Goal: Information Seeking & Learning: Learn about a topic

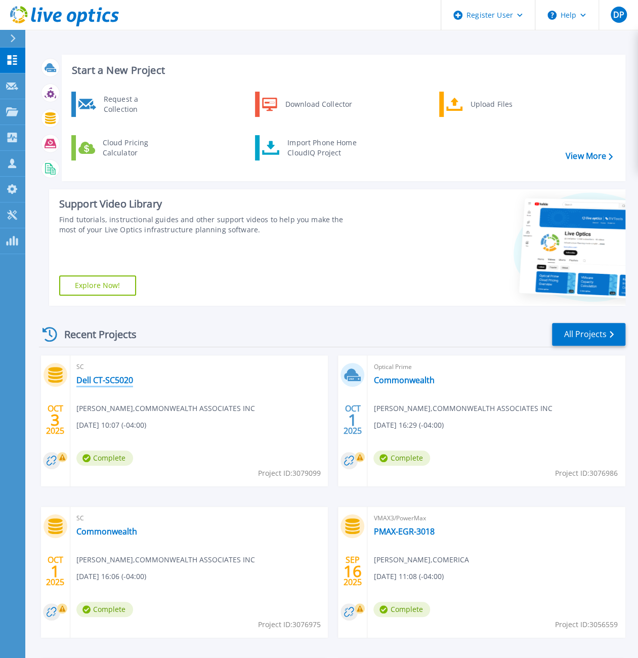
click at [115, 380] on link "Dell CT-SC5020" at bounding box center [104, 380] width 57 height 10
click at [115, 383] on link "Dell CT-SC5020" at bounding box center [104, 380] width 57 height 10
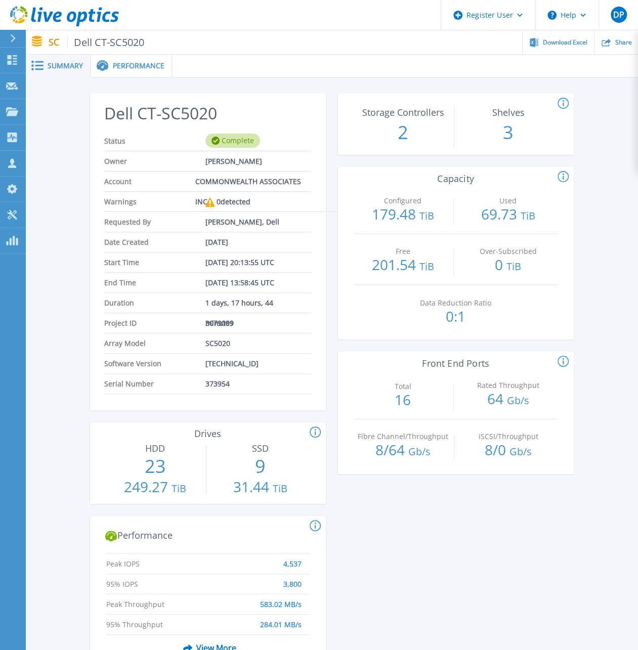
click at [108, 63] on span at bounding box center [102, 66] width 22 height 12
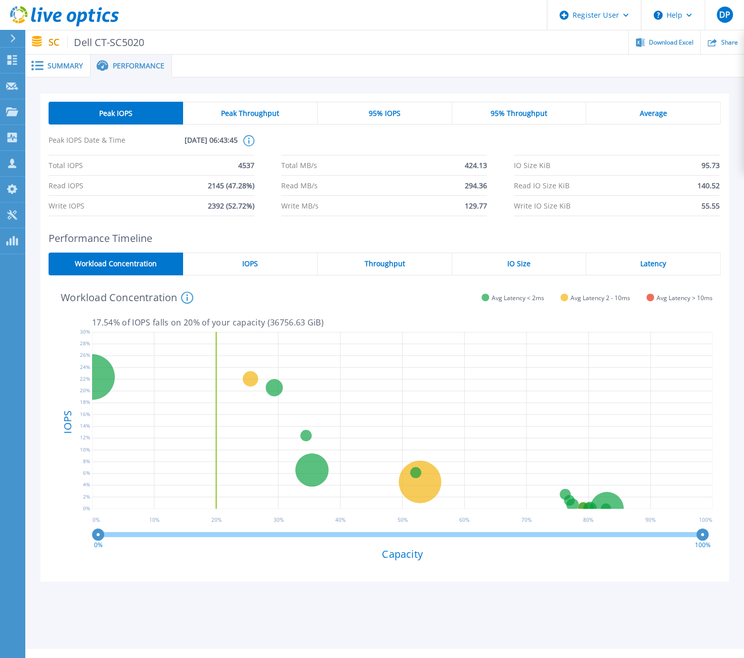
click at [282, 106] on div "Peak Throughput" at bounding box center [250, 113] width 135 height 23
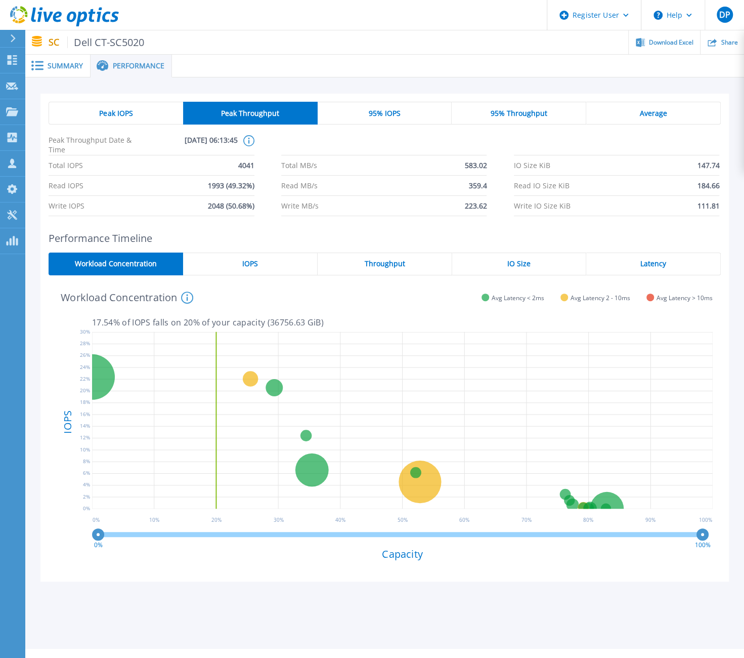
click at [402, 114] on div "95% IOPS" at bounding box center [385, 113] width 135 height 23
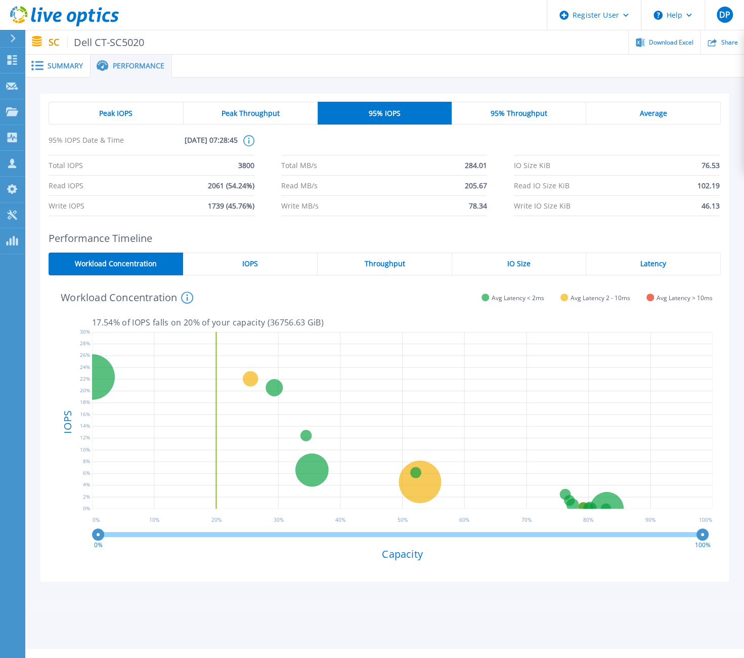
click at [516, 109] on span "95% Throughput" at bounding box center [519, 113] width 57 height 8
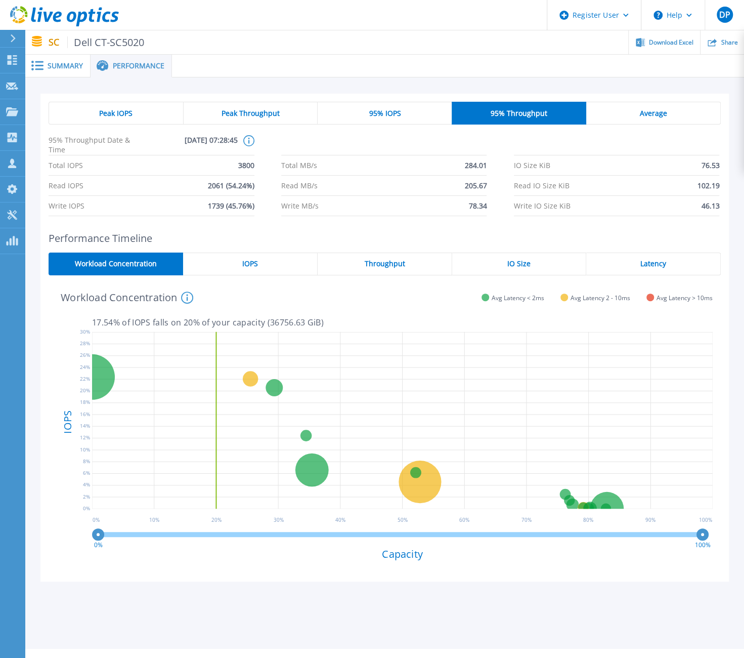
click at [645, 118] on div "Average" at bounding box center [653, 113] width 135 height 23
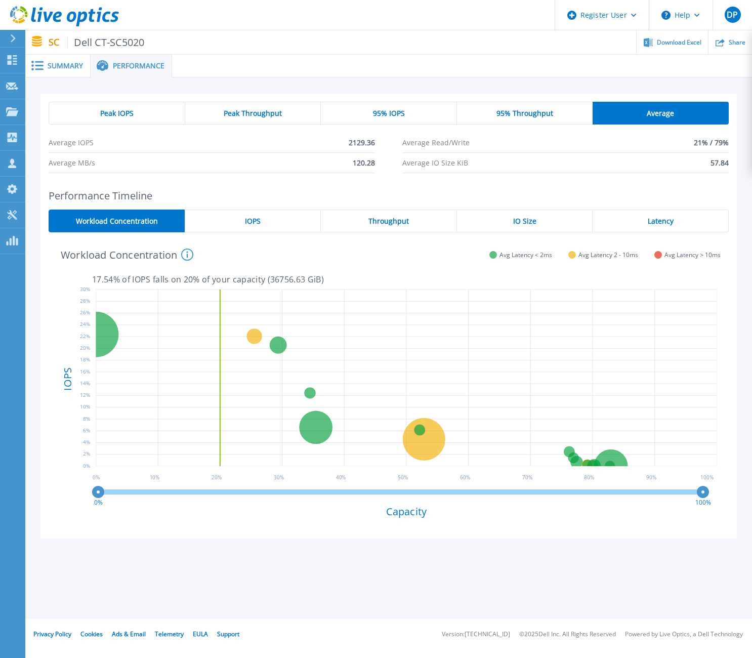
click at [114, 119] on div "Peak IOPS" at bounding box center [117, 113] width 137 height 23
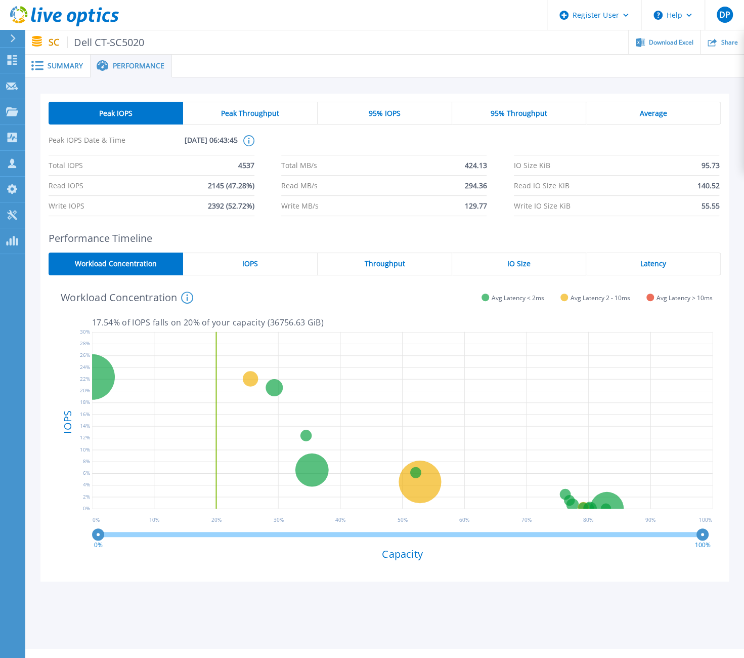
click at [252, 112] on span "Peak Throughput" at bounding box center [250, 113] width 58 height 8
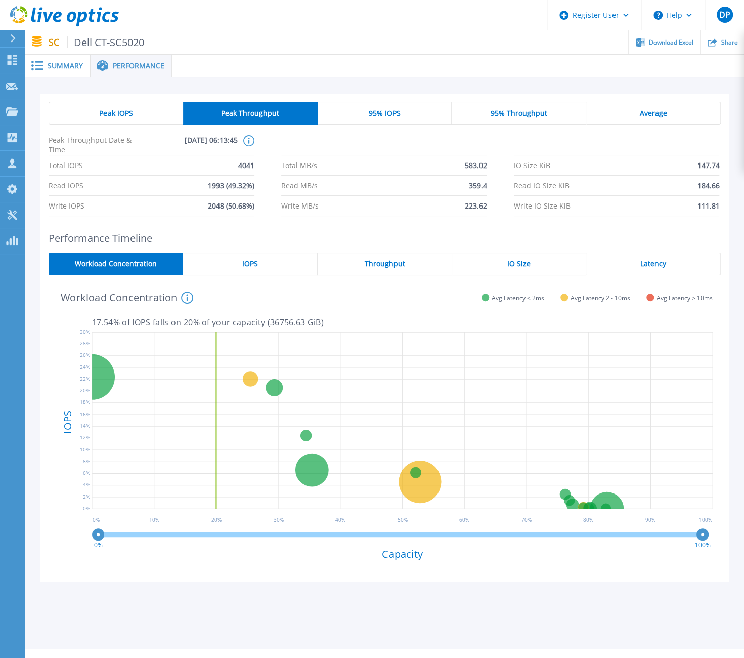
click at [370, 110] on span "95% IOPS" at bounding box center [384, 113] width 32 height 8
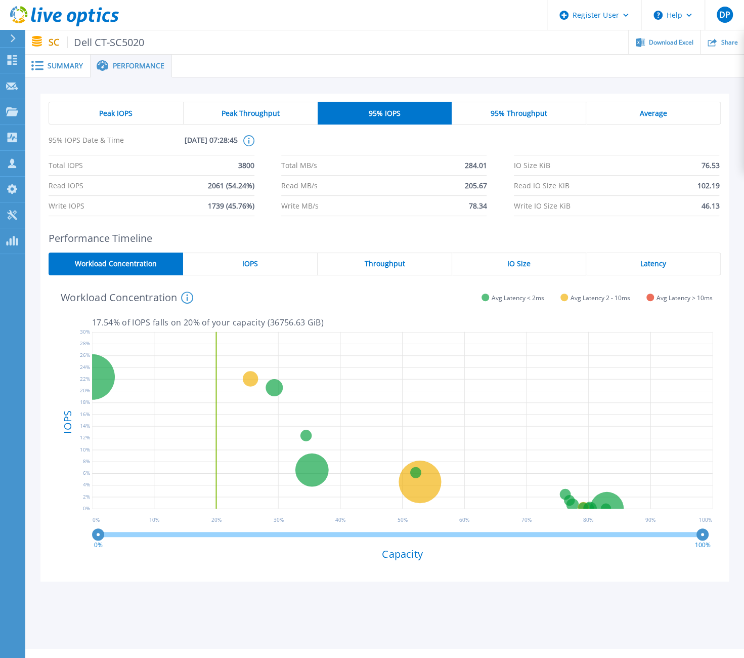
click at [514, 115] on span "95% Throughput" at bounding box center [519, 113] width 57 height 8
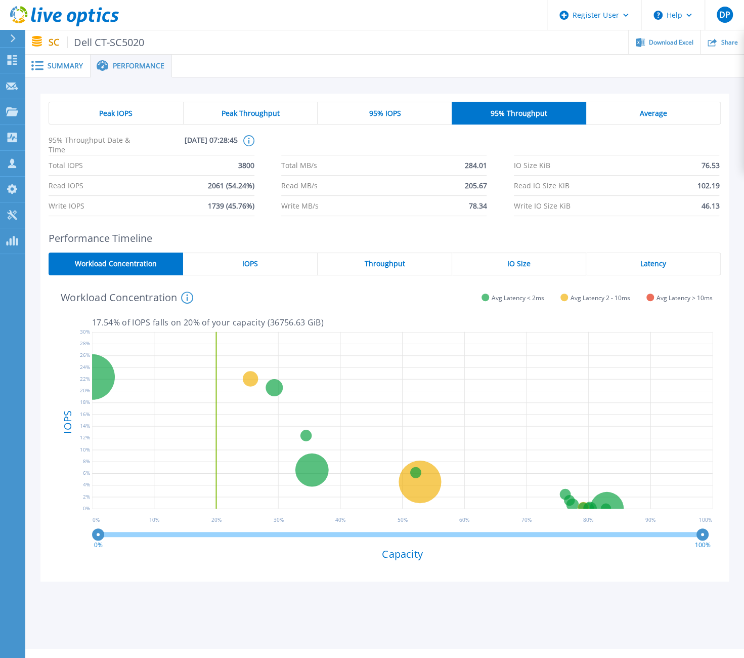
click at [632, 110] on div "Average" at bounding box center [653, 113] width 135 height 23
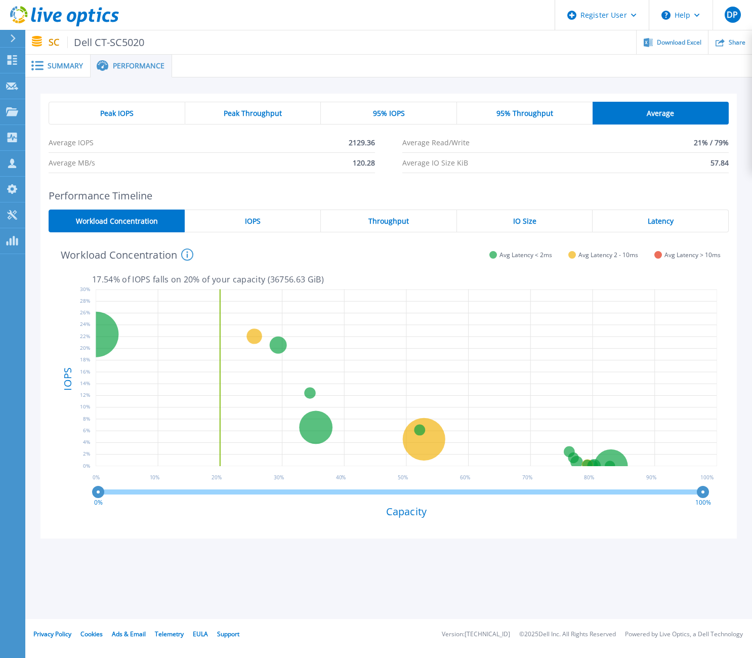
click at [111, 109] on span "Peak IOPS" at bounding box center [116, 113] width 33 height 8
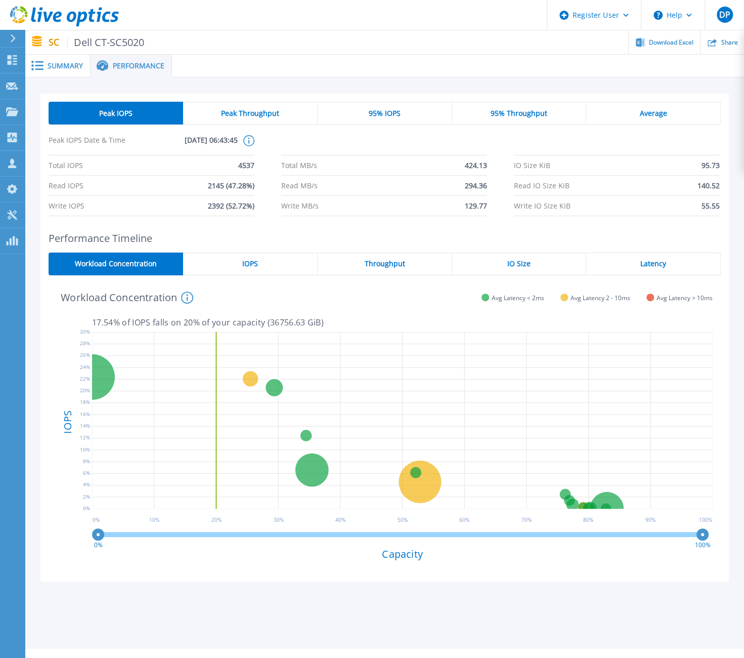
click at [62, 66] on span "Summary" at bounding box center [65, 65] width 35 height 7
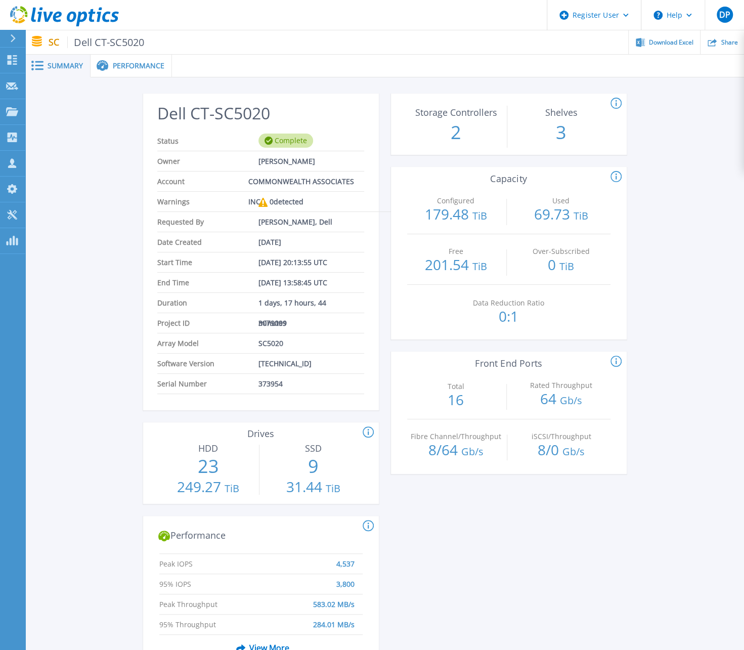
click at [133, 67] on span "Performance" at bounding box center [139, 65] width 52 height 7
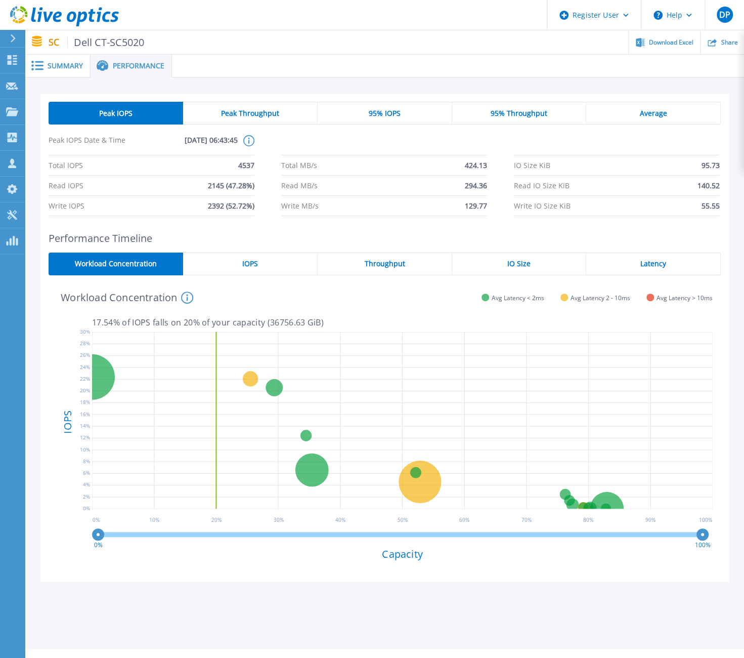
click at [60, 68] on span "Summary" at bounding box center [65, 65] width 35 height 7
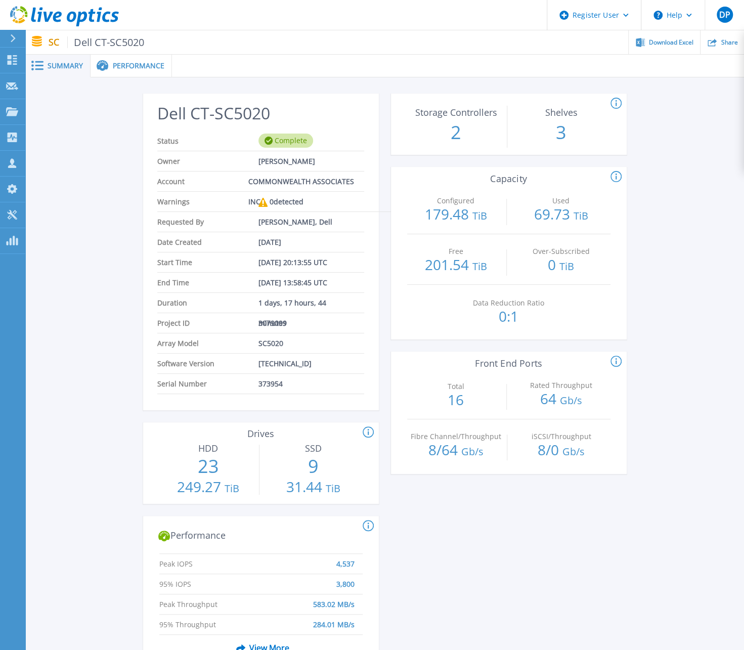
click at [139, 68] on span "Performance" at bounding box center [139, 65] width 52 height 7
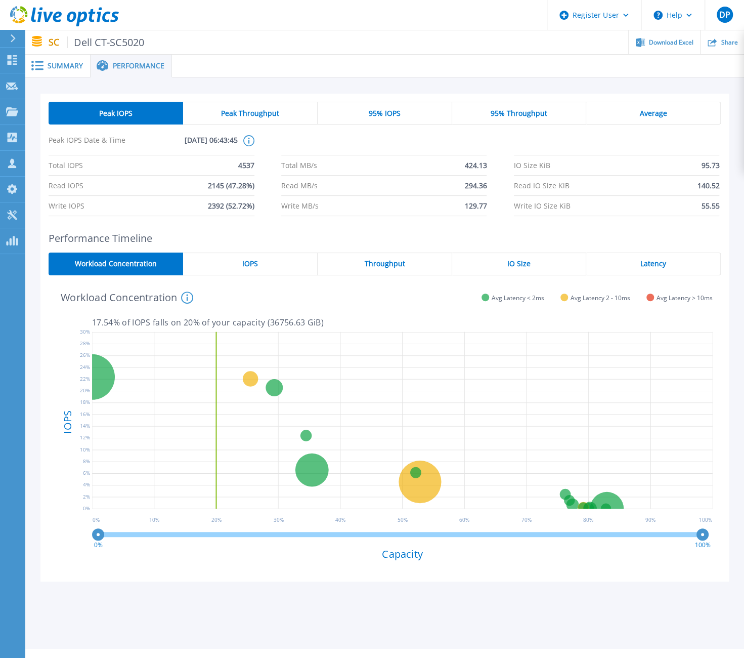
click at [257, 262] on span "IOPS" at bounding box center [250, 264] width 16 height 8
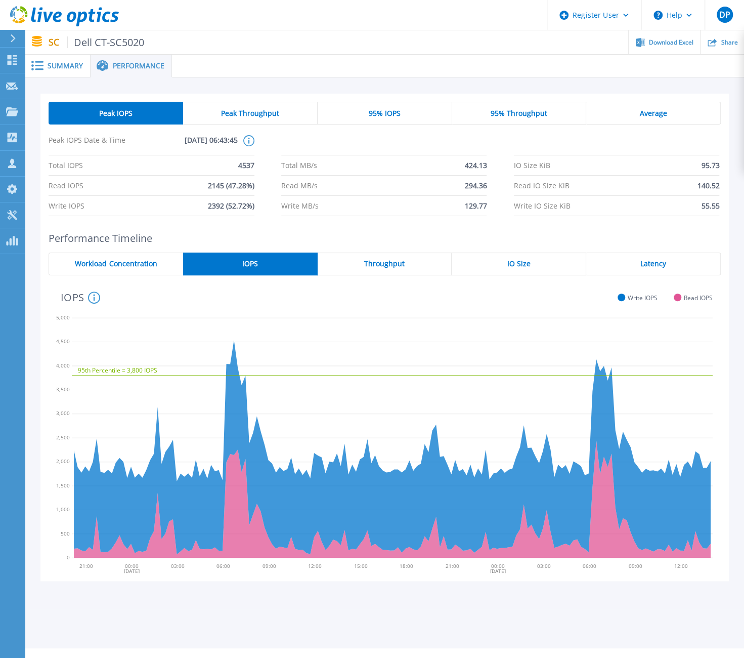
click at [383, 265] on span "Throughput" at bounding box center [384, 264] width 40 height 8
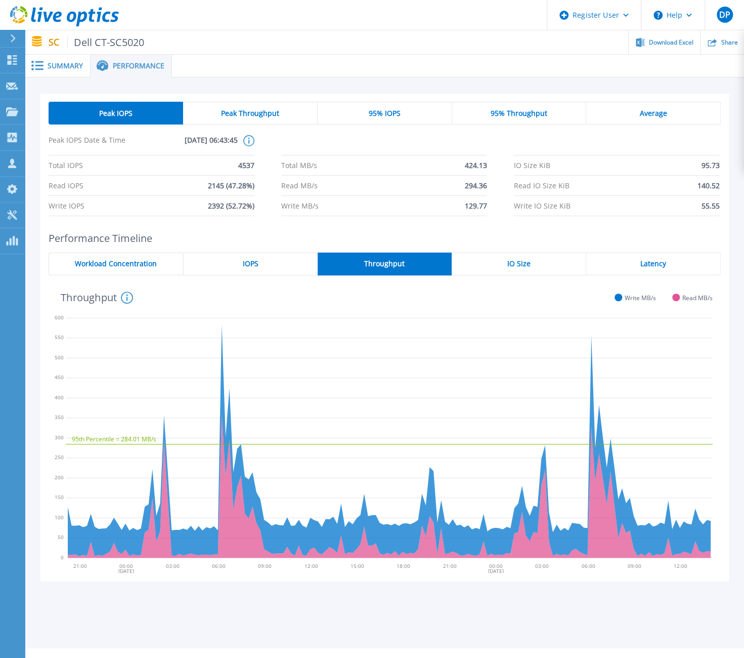
click at [233, 110] on span "Peak Throughput" at bounding box center [250, 113] width 58 height 8
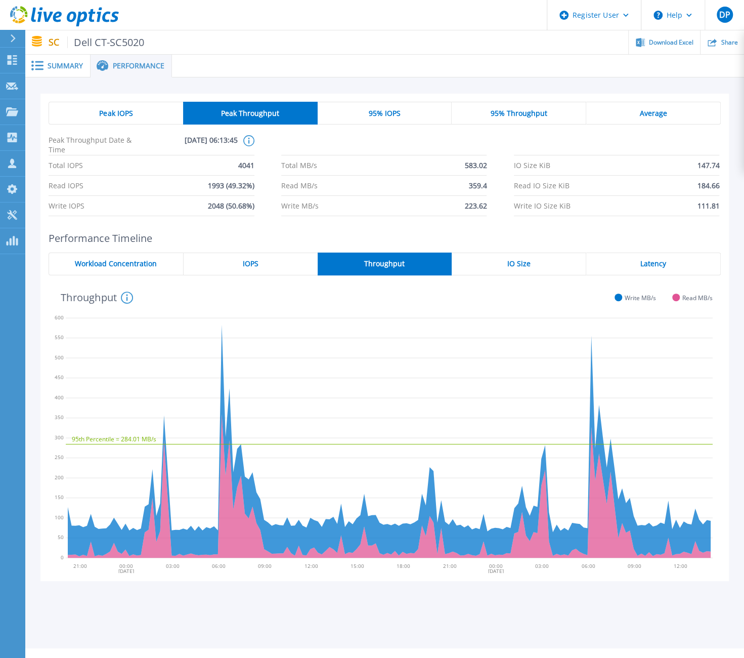
click at [437, 90] on div "Peak IOPS Peak Throughput 95% IOPS 95% Throughput Average Peak Throughput Date …" at bounding box center [384, 343] width 719 height 532
click at [645, 261] on span "Latency" at bounding box center [654, 264] width 26 height 8
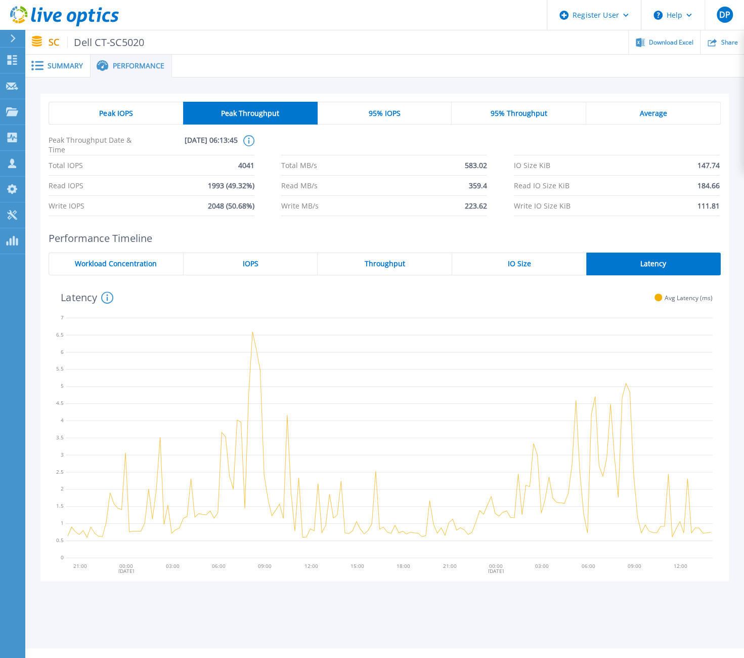
click at [112, 415] on icon at bounding box center [389, 436] width 647 height 253
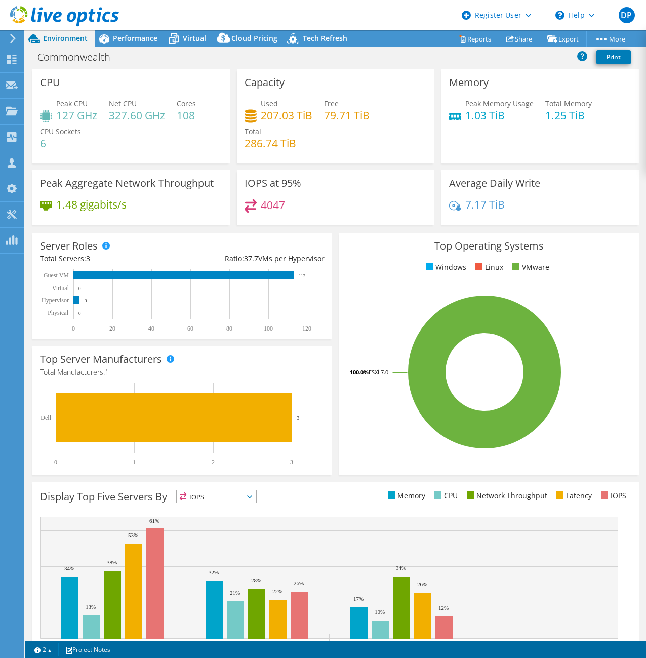
select select "USEast"
select select "USD"
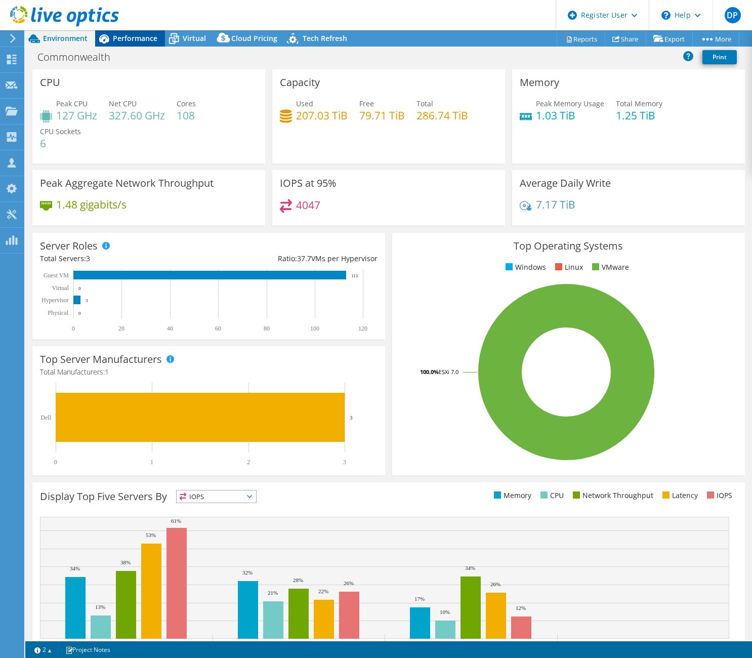
click at [122, 33] on span "Performance" at bounding box center [135, 38] width 45 height 10
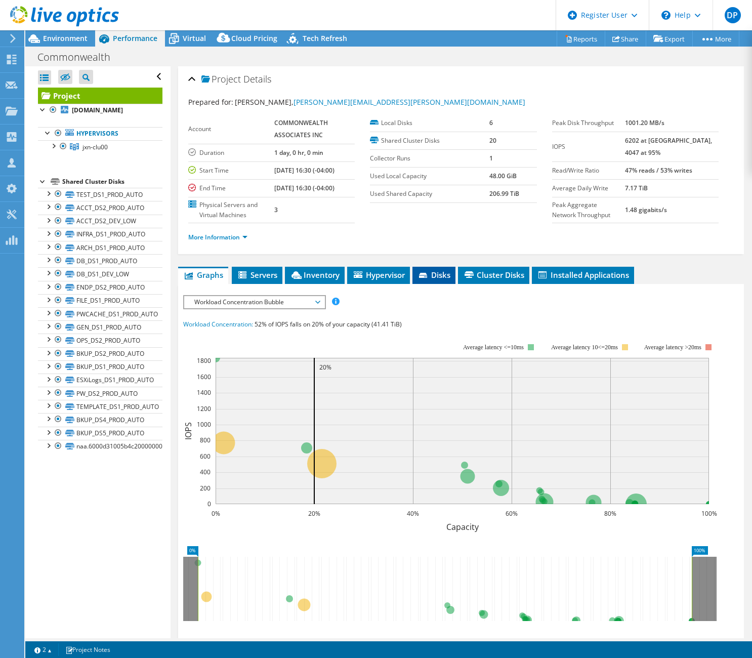
click at [440, 280] on span "Disks" at bounding box center [433, 275] width 33 height 10
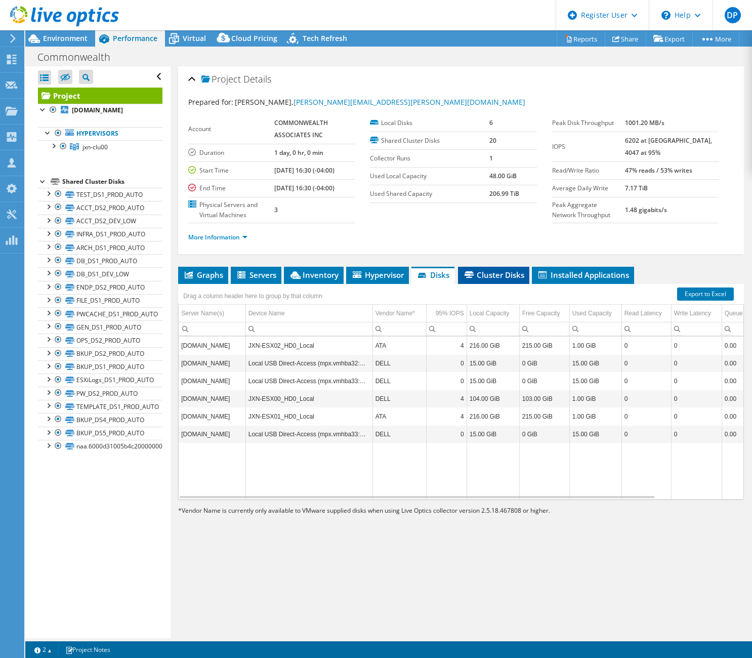
click at [487, 280] on span "Cluster Disks" at bounding box center [493, 275] width 61 height 10
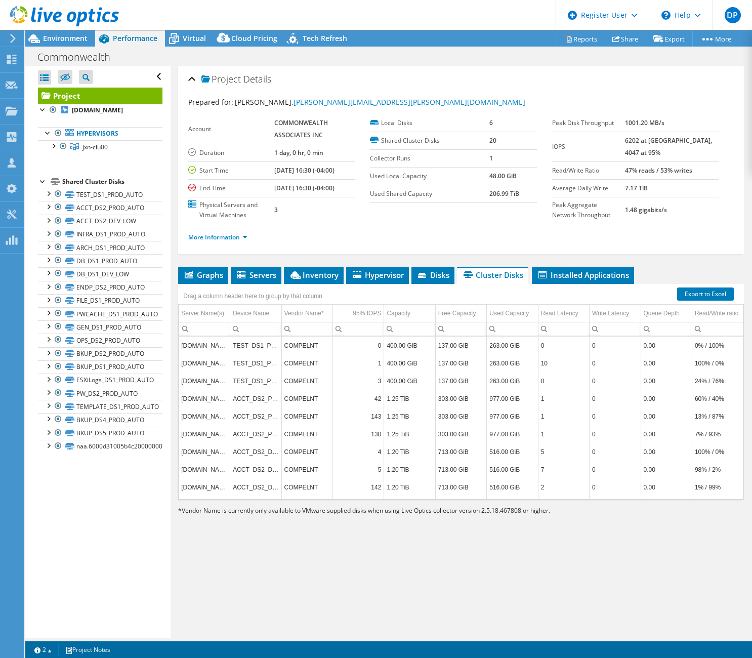
click at [594, 568] on div "Project Details Prepared for: [PERSON_NAME], [PERSON_NAME][EMAIL_ADDRESS][PERSO…" at bounding box center [461, 352] width 581 height 572
click at [428, 279] on icon at bounding box center [423, 276] width 10 height 7
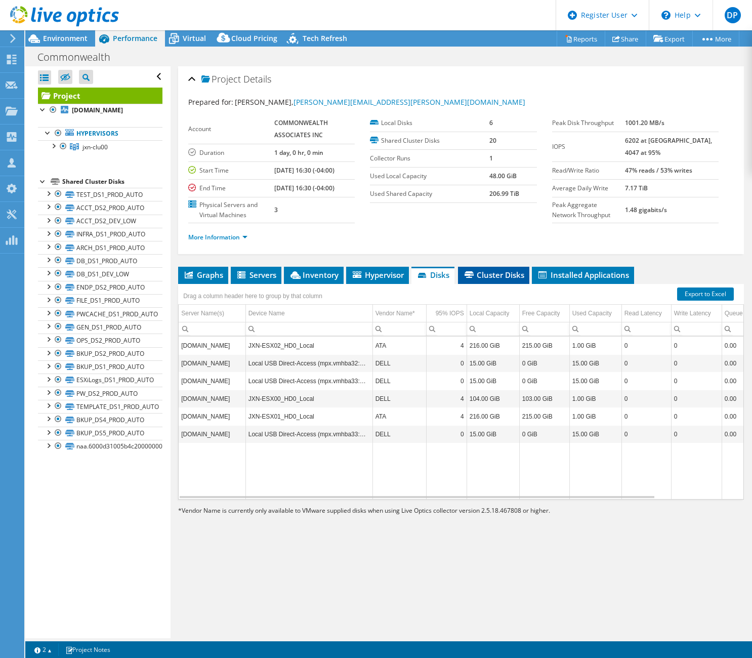
click at [485, 280] on span "Cluster Disks" at bounding box center [493, 275] width 61 height 10
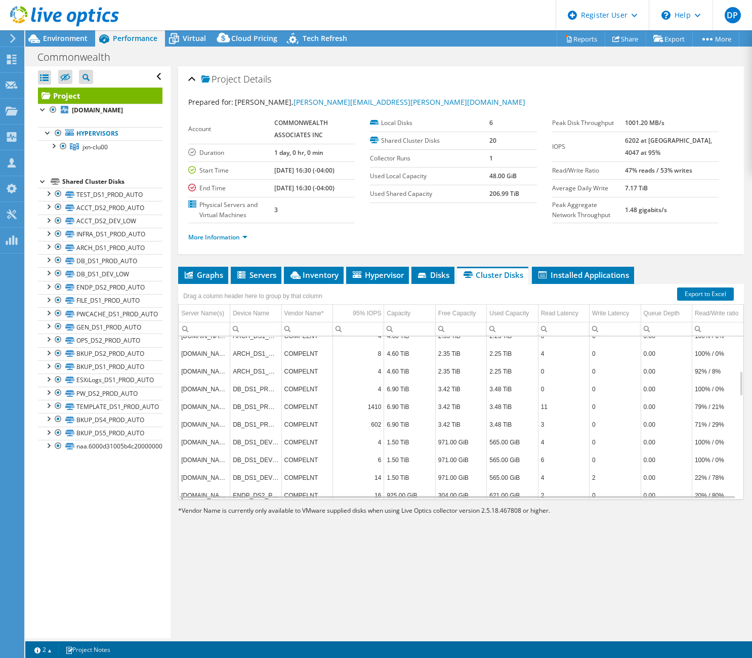
scroll to position [101, 0]
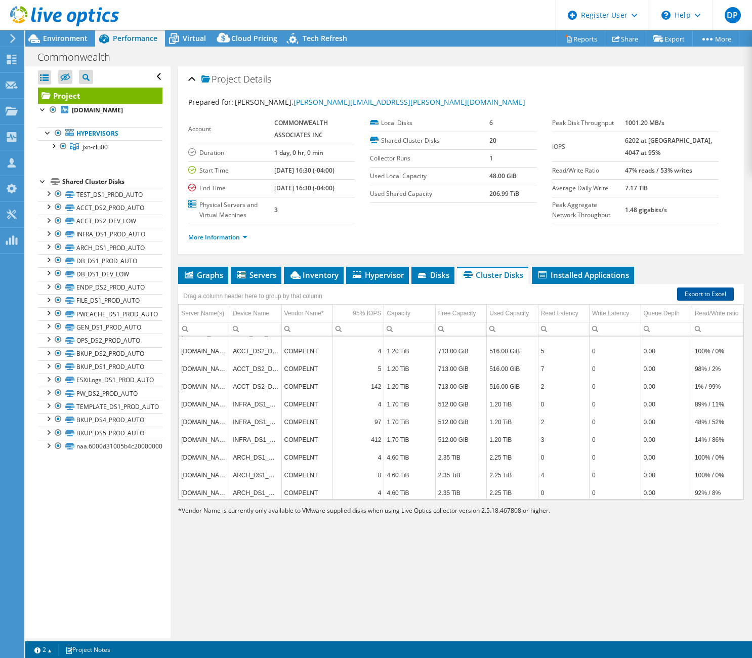
click at [645, 301] on link "Export to Excel" at bounding box center [705, 293] width 57 height 13
